Goal: Navigation & Orientation: Find specific page/section

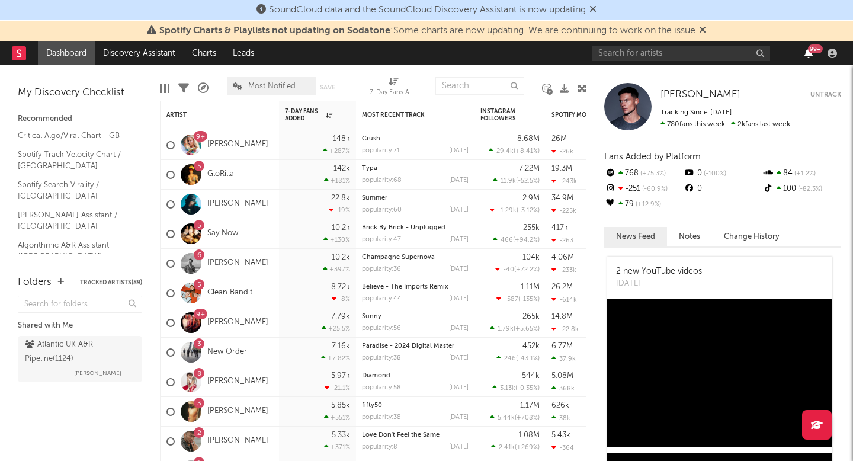
click at [808, 57] on icon "button" at bounding box center [809, 53] width 8 height 9
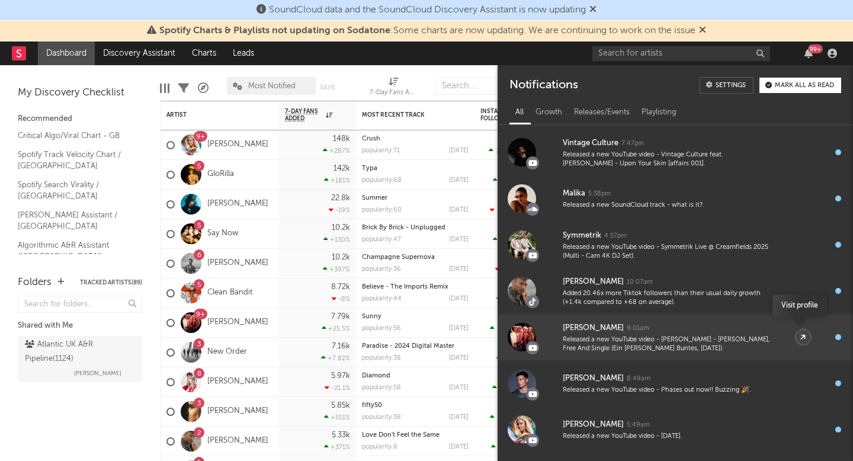
scroll to position [1926, 0]
